Goal: Transaction & Acquisition: Subscribe to service/newsletter

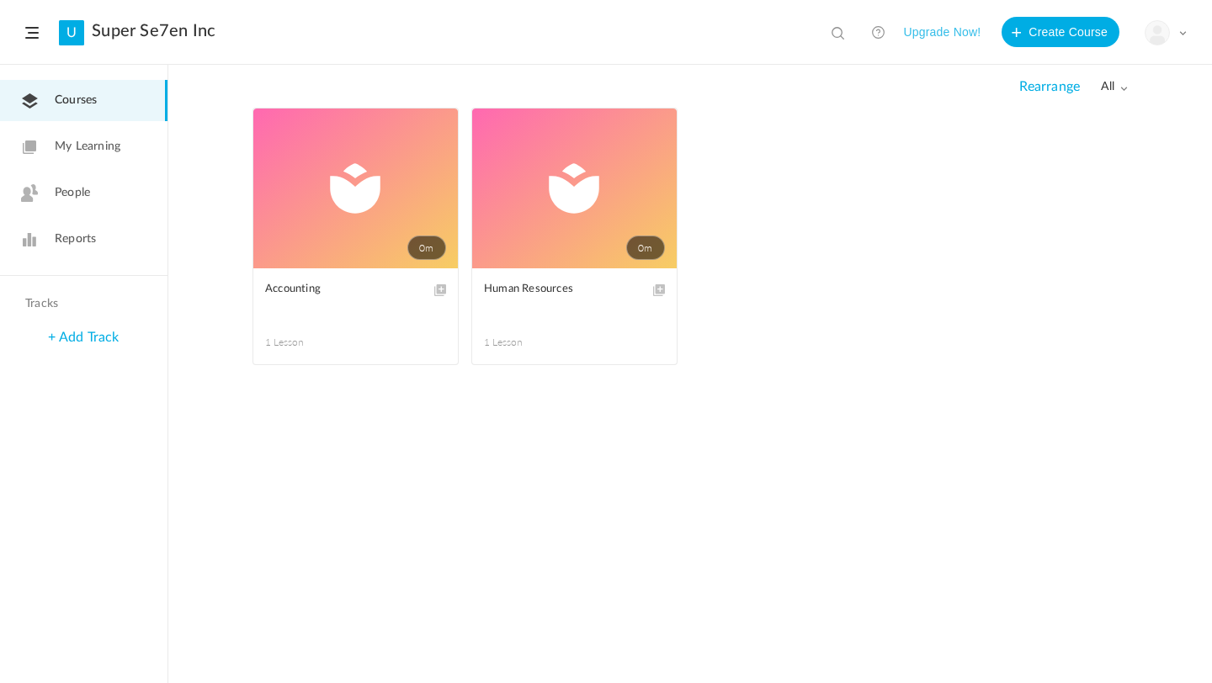
click at [950, 35] on button "Upgrade Now!" at bounding box center [941, 32] width 77 height 30
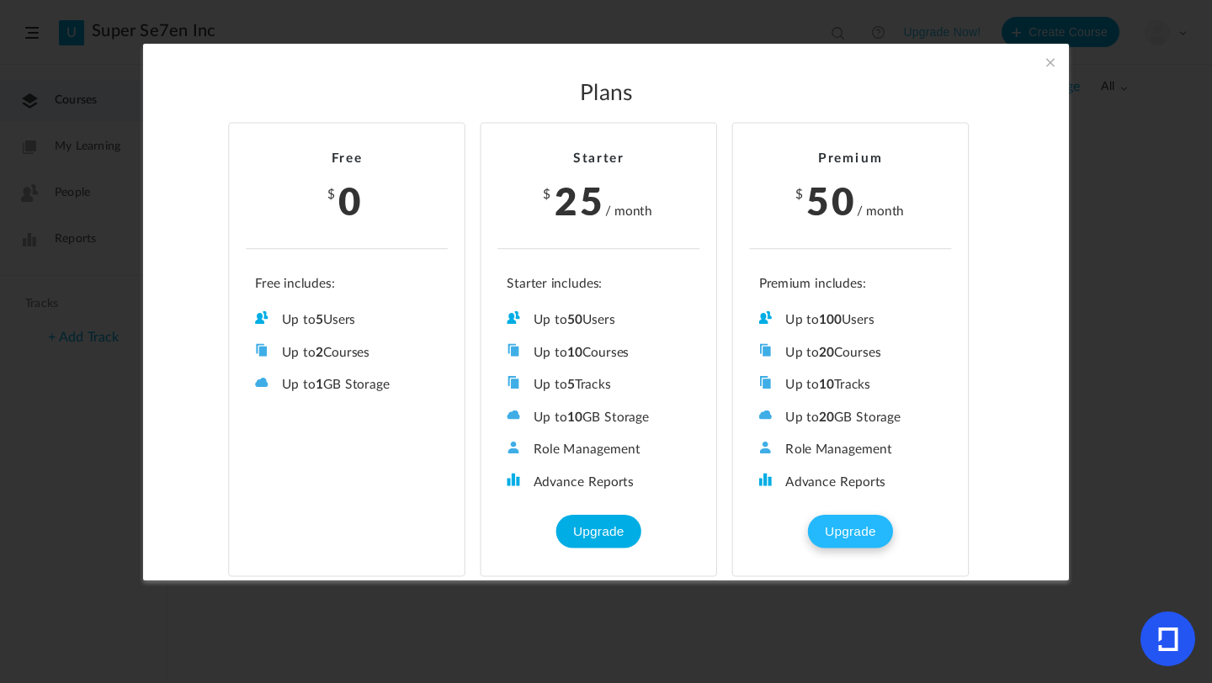
click at [841, 527] on button "Upgrade" at bounding box center [850, 532] width 84 height 34
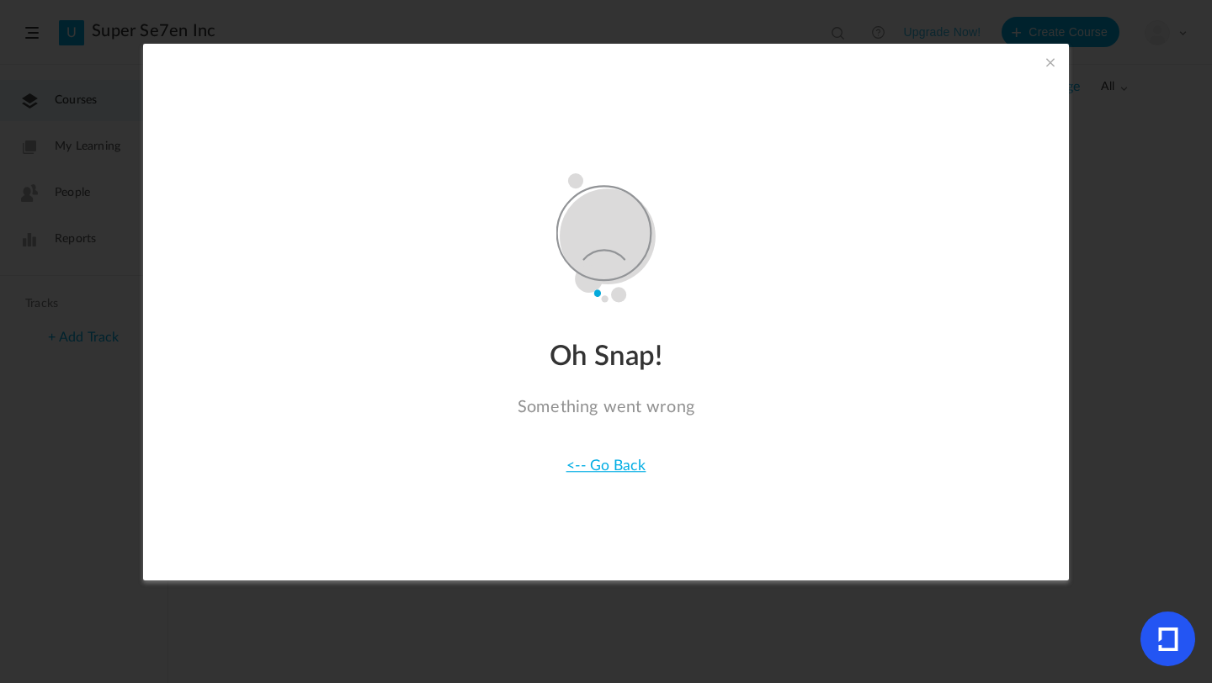
click at [619, 470] on link "<-- Go Back" at bounding box center [606, 466] width 80 height 15
click at [630, 461] on link "<-- Go Back" at bounding box center [606, 466] width 80 height 15
click at [1045, 62] on span at bounding box center [1050, 62] width 19 height 19
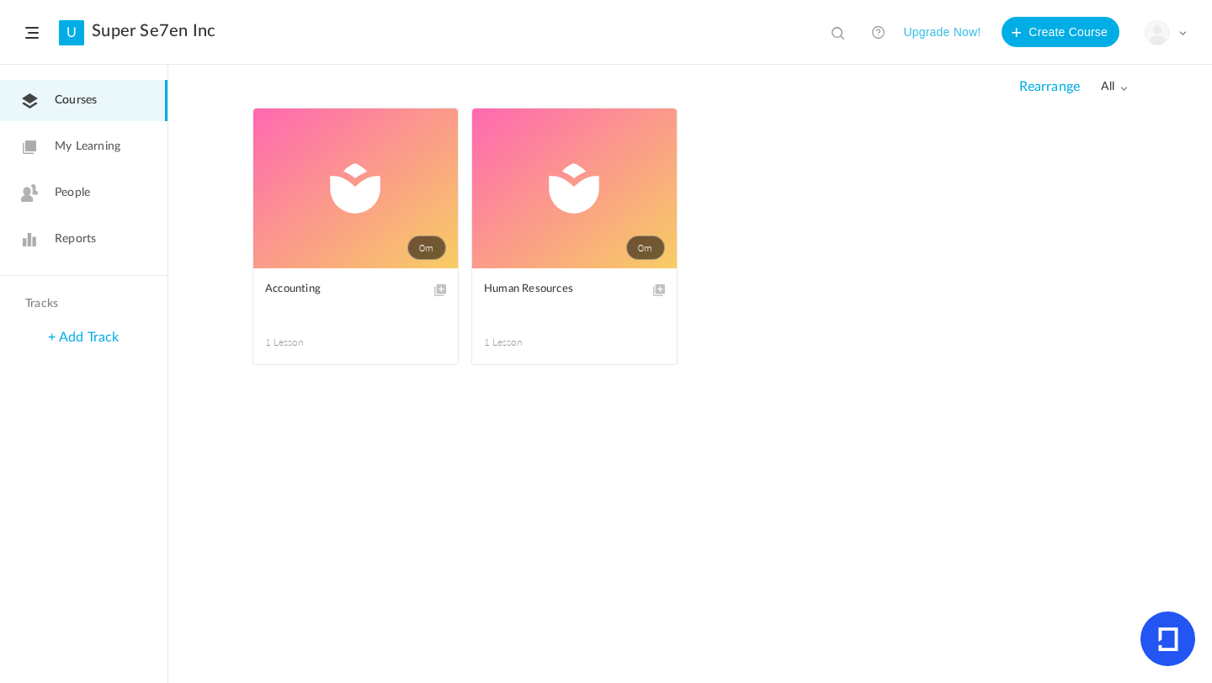
click at [196, 30] on link "Super Se7en Inc" at bounding box center [154, 31] width 124 height 20
click at [30, 35] on span at bounding box center [31, 33] width 13 height 12
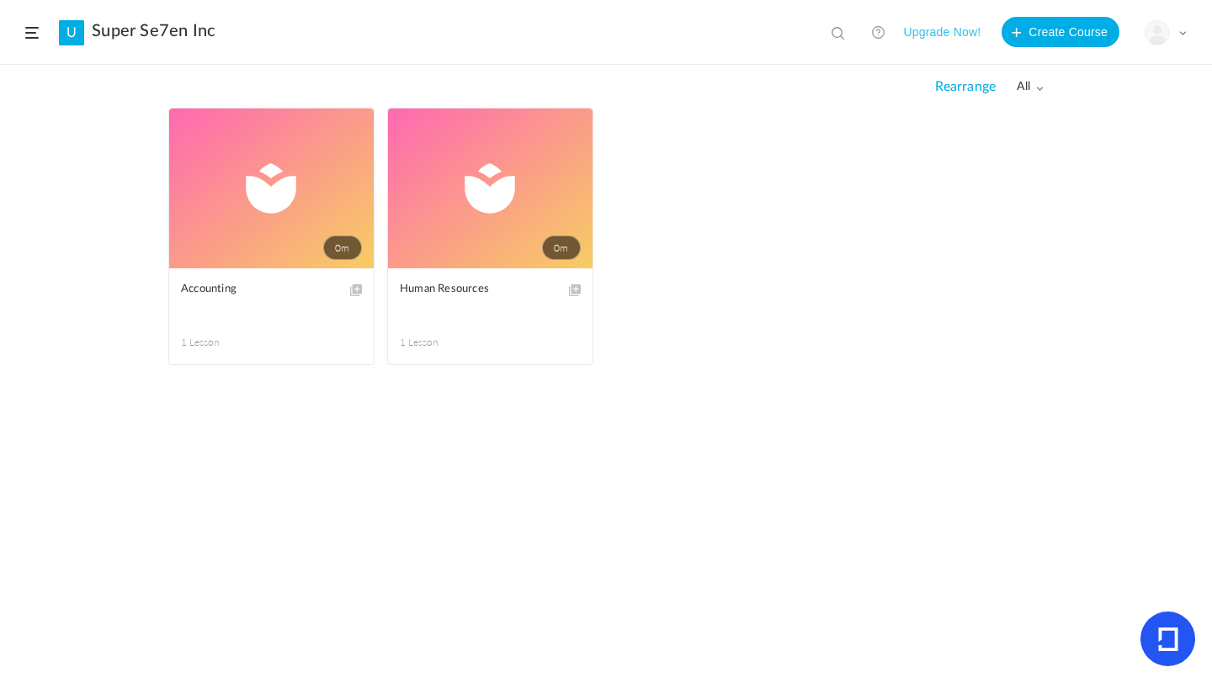
click at [1179, 35] on span at bounding box center [1182, 33] width 8 height 8
click at [1070, 166] on link "Logout" at bounding box center [1107, 167] width 158 height 31
